Goal: Task Accomplishment & Management: Manage account settings

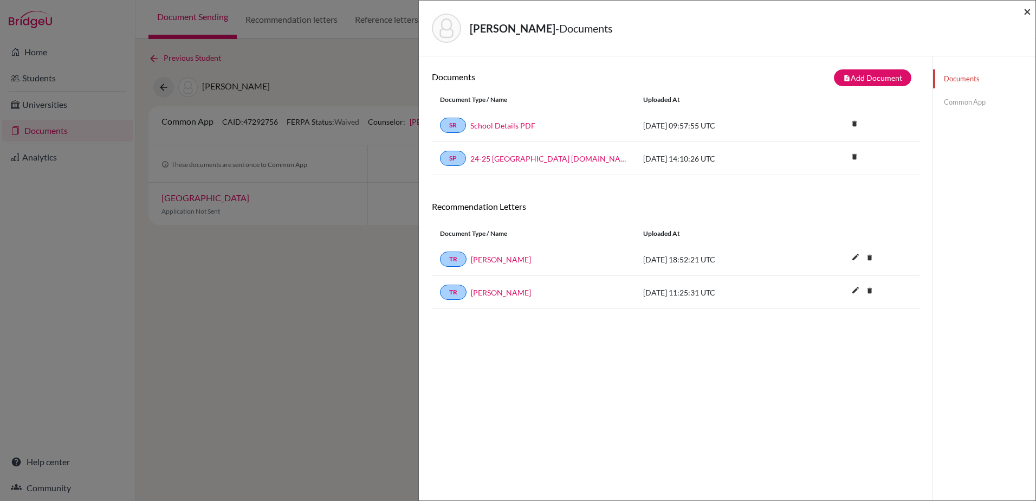
click at [1026, 9] on span "×" at bounding box center [1028, 11] width 8 height 16
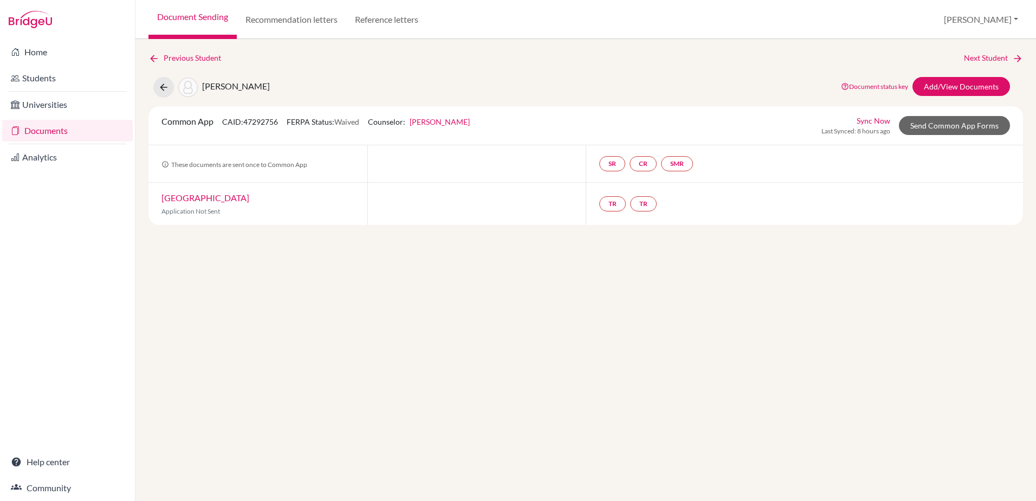
click at [39, 127] on link "Documents" at bounding box center [67, 131] width 131 height 22
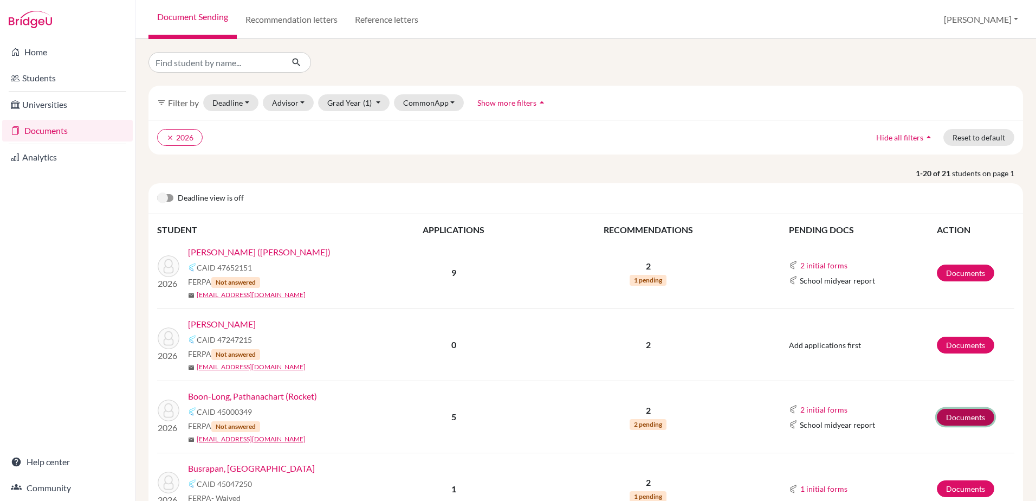
click at [938, 413] on link "Documents" at bounding box center [965, 417] width 57 height 17
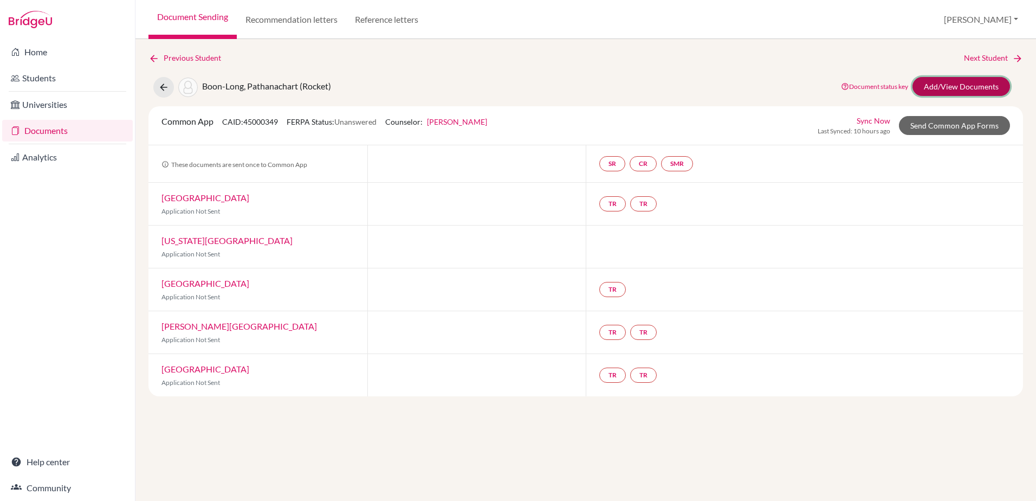
click at [938, 88] on link "Add/View Documents" at bounding box center [962, 86] width 98 height 19
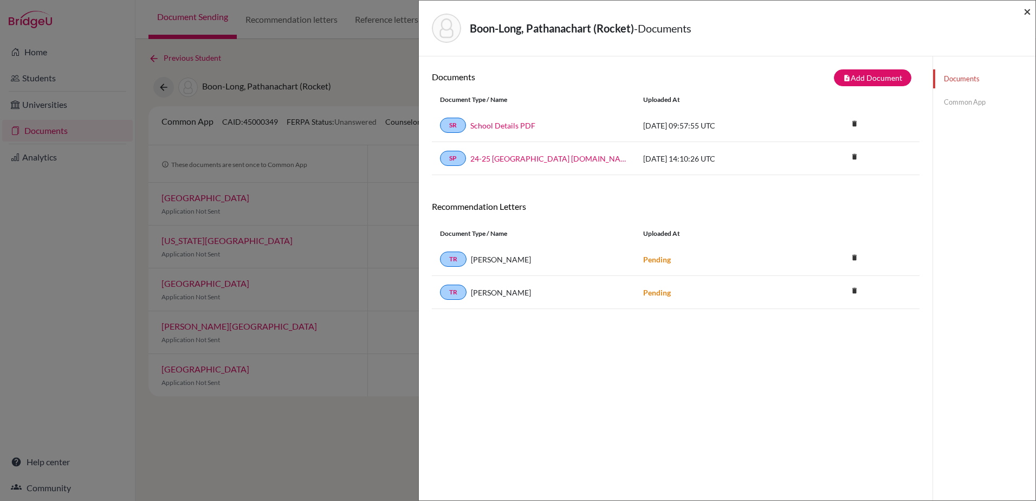
click at [1029, 5] on span "×" at bounding box center [1028, 11] width 8 height 16
